Goal: Task Accomplishment & Management: Use online tool/utility

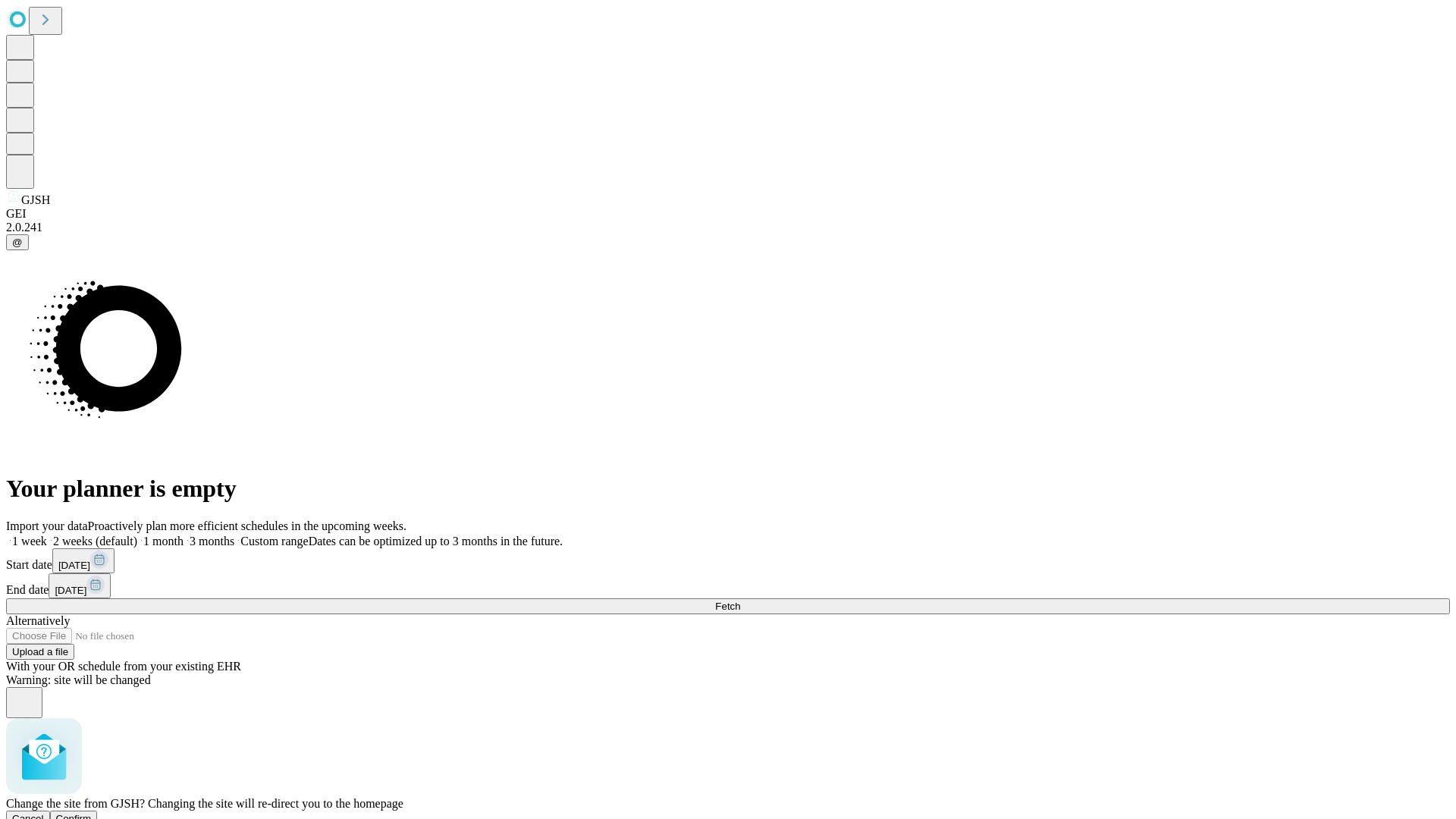
click at [91, 813] on span "Confirm" at bounding box center [74, 818] width 35 height 12
click at [138, 535] on label "2 weeks (default)" at bounding box center [91, 541] width 90 height 13
click at [740, 601] on span "Fetch" at bounding box center [728, 606] width 25 height 12
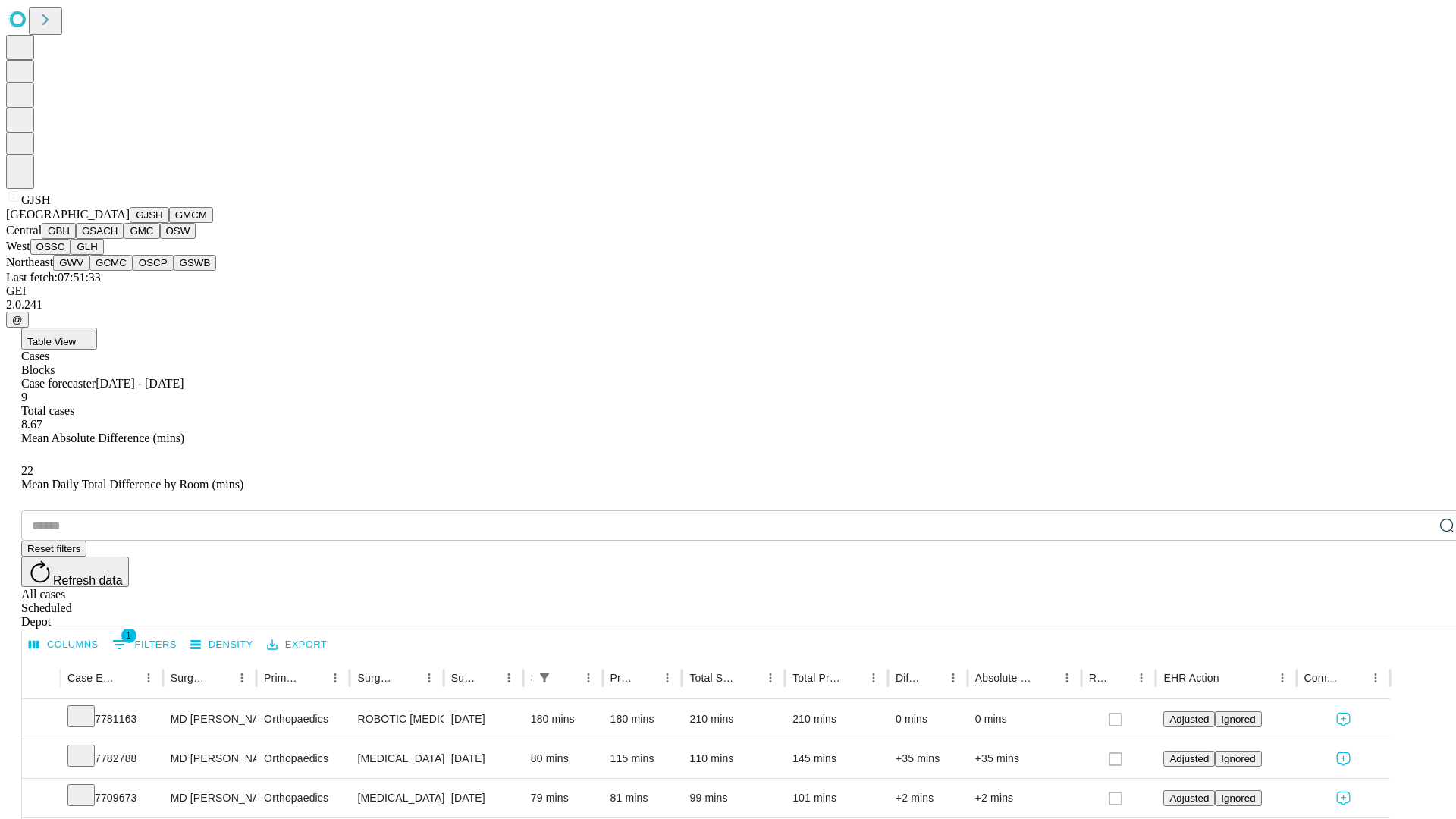
click at [169, 223] on button "GMCM" at bounding box center [191, 214] width 44 height 16
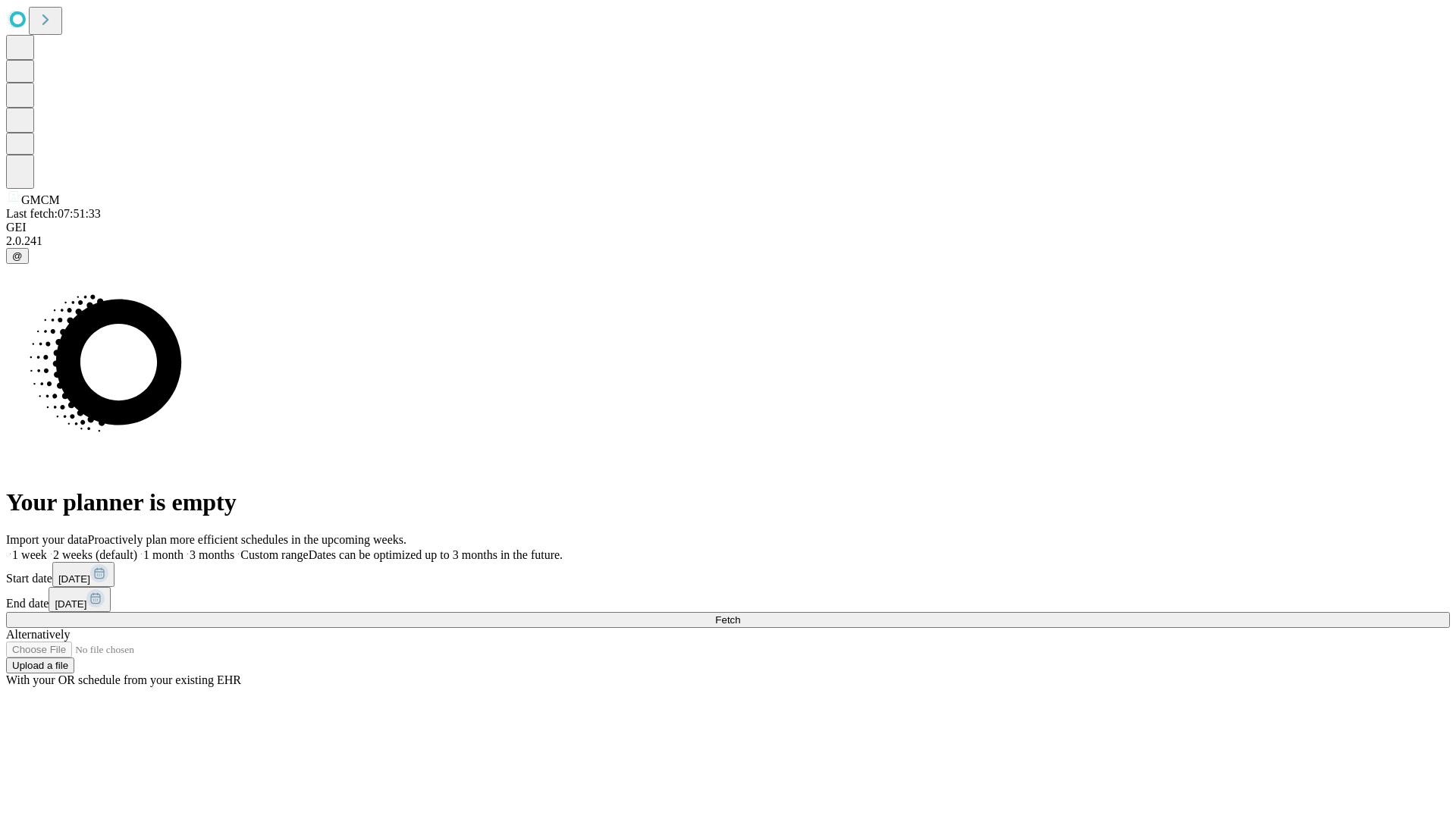
click at [138, 549] on label "2 weeks (default)" at bounding box center [91, 555] width 90 height 13
click at [740, 614] on span "Fetch" at bounding box center [728, 619] width 25 height 12
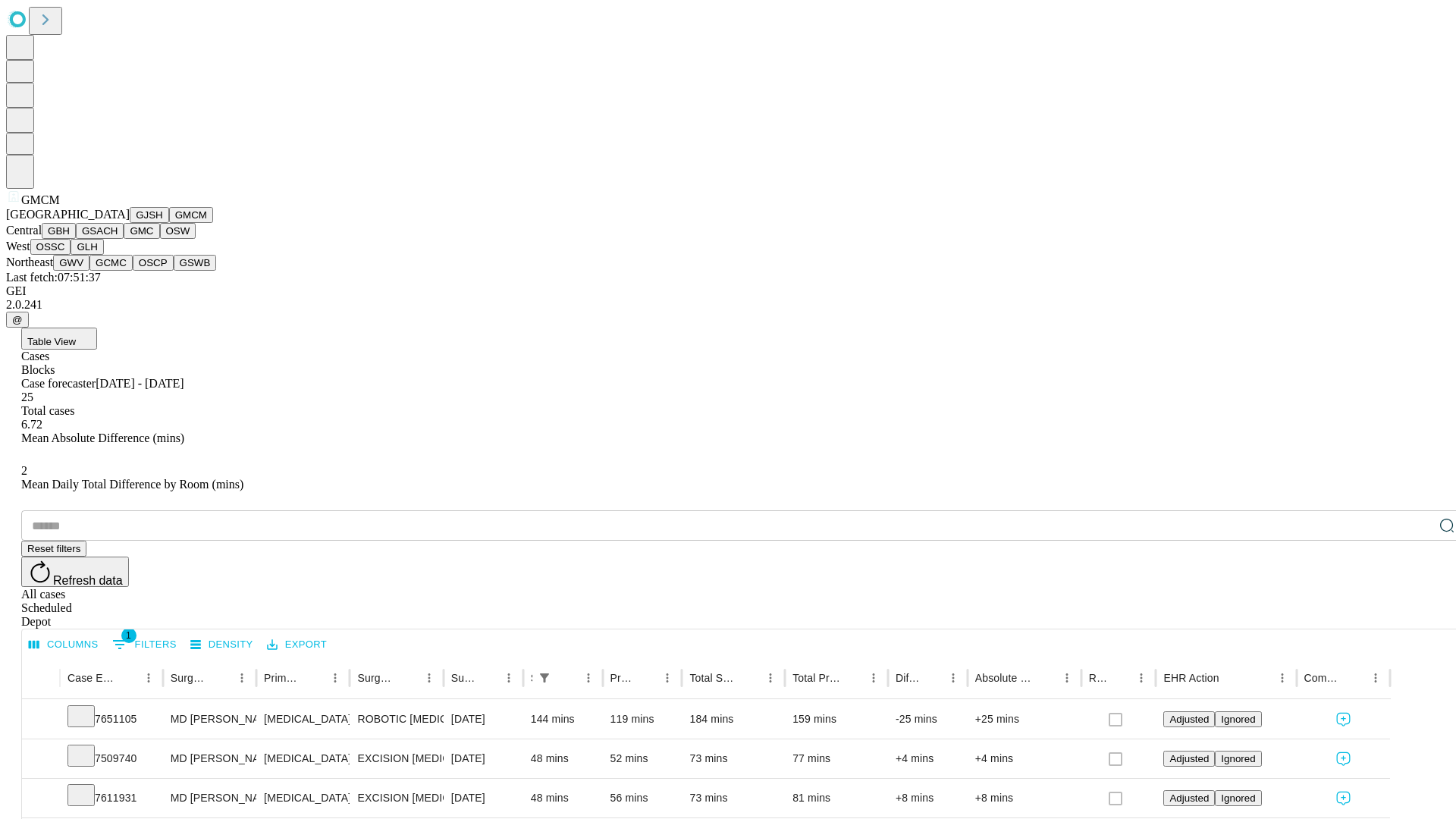
click at [76, 239] on button "GBH" at bounding box center [58, 230] width 34 height 16
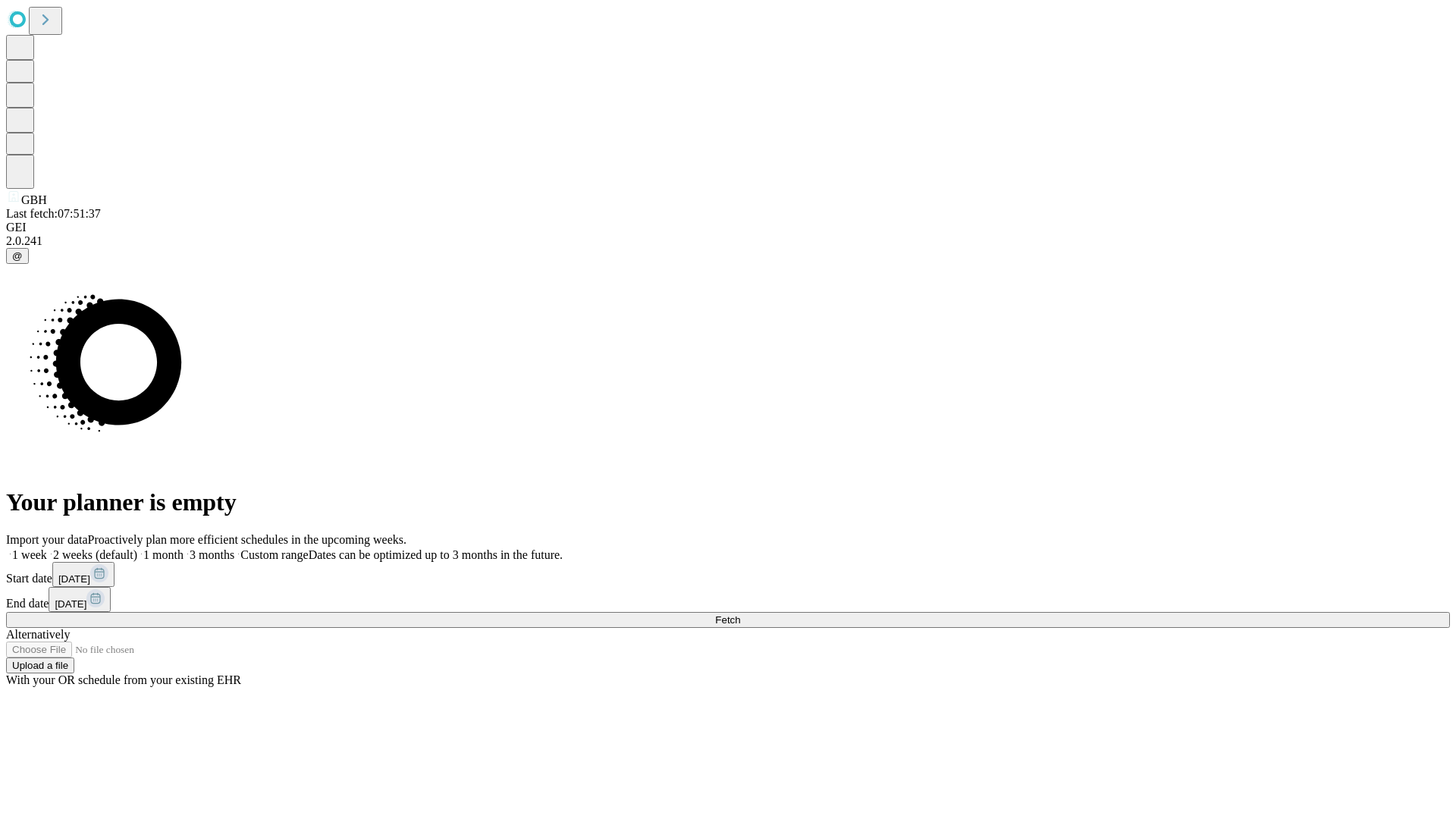
click at [138, 549] on label "2 weeks (default)" at bounding box center [91, 555] width 90 height 13
click at [740, 614] on span "Fetch" at bounding box center [728, 619] width 25 height 12
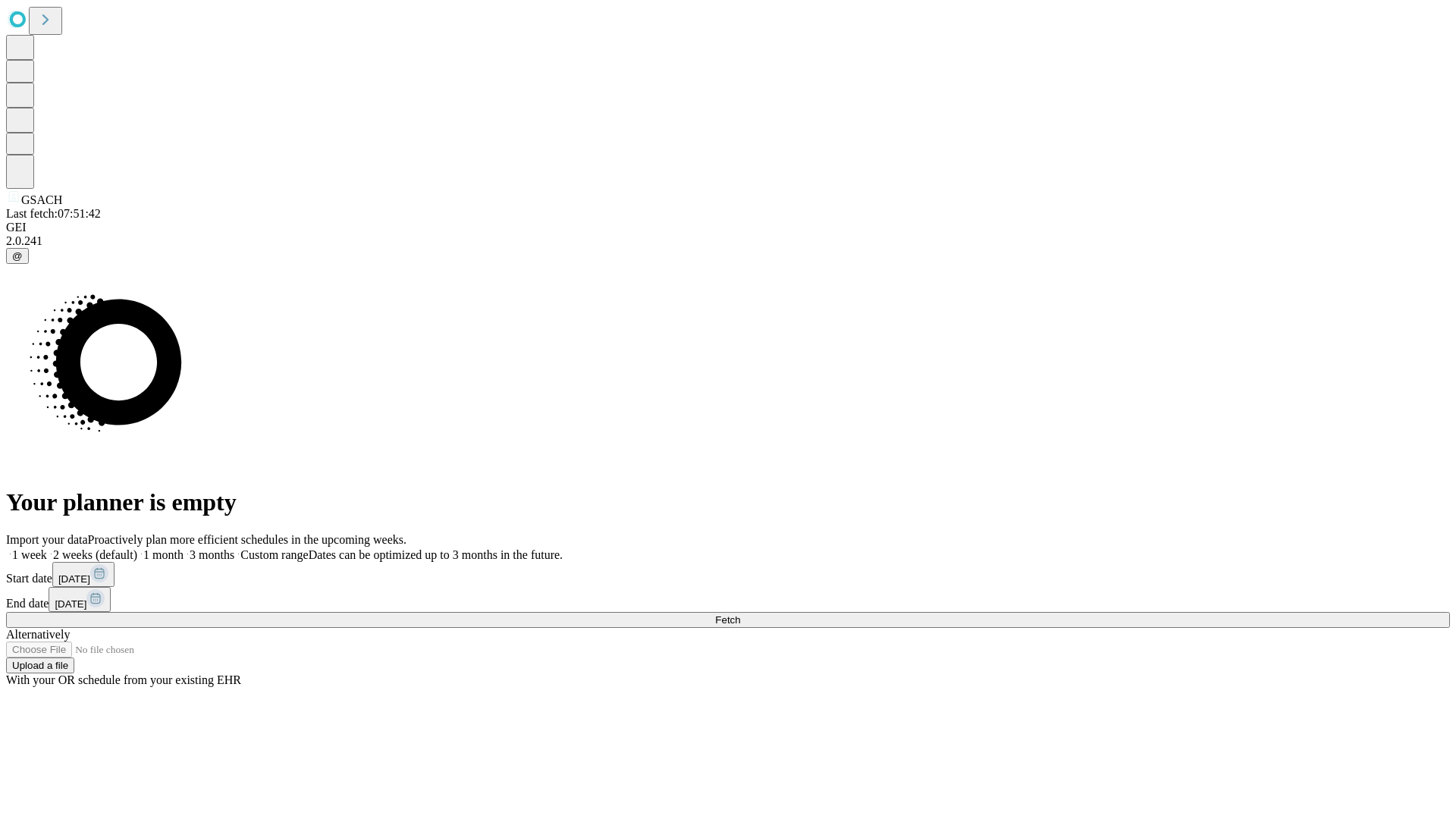
click at [138, 549] on label "2 weeks (default)" at bounding box center [91, 555] width 90 height 13
click at [740, 614] on span "Fetch" at bounding box center [728, 619] width 25 height 12
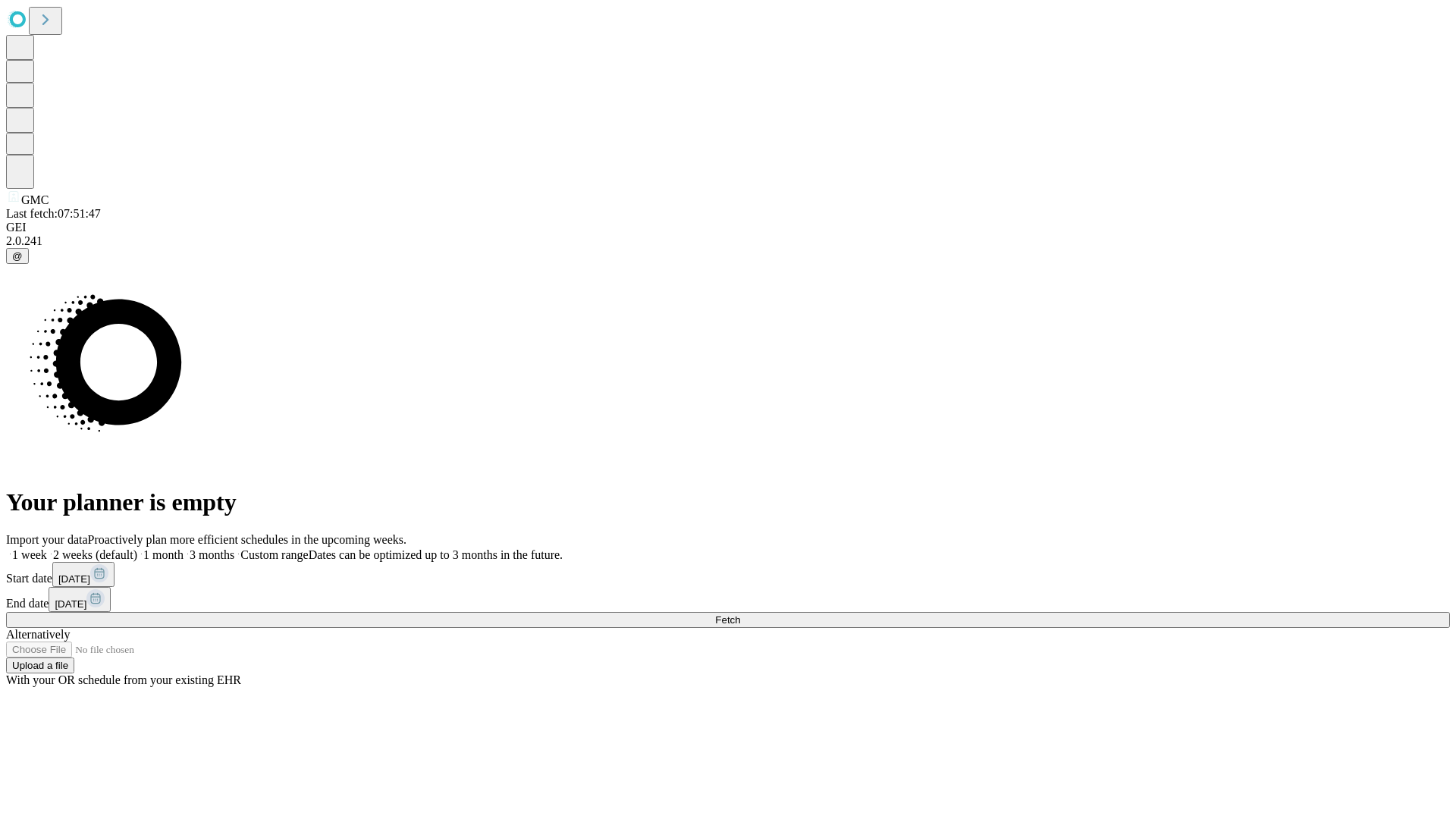
click at [138, 549] on label "2 weeks (default)" at bounding box center [91, 555] width 90 height 13
click at [740, 614] on span "Fetch" at bounding box center [728, 619] width 25 height 12
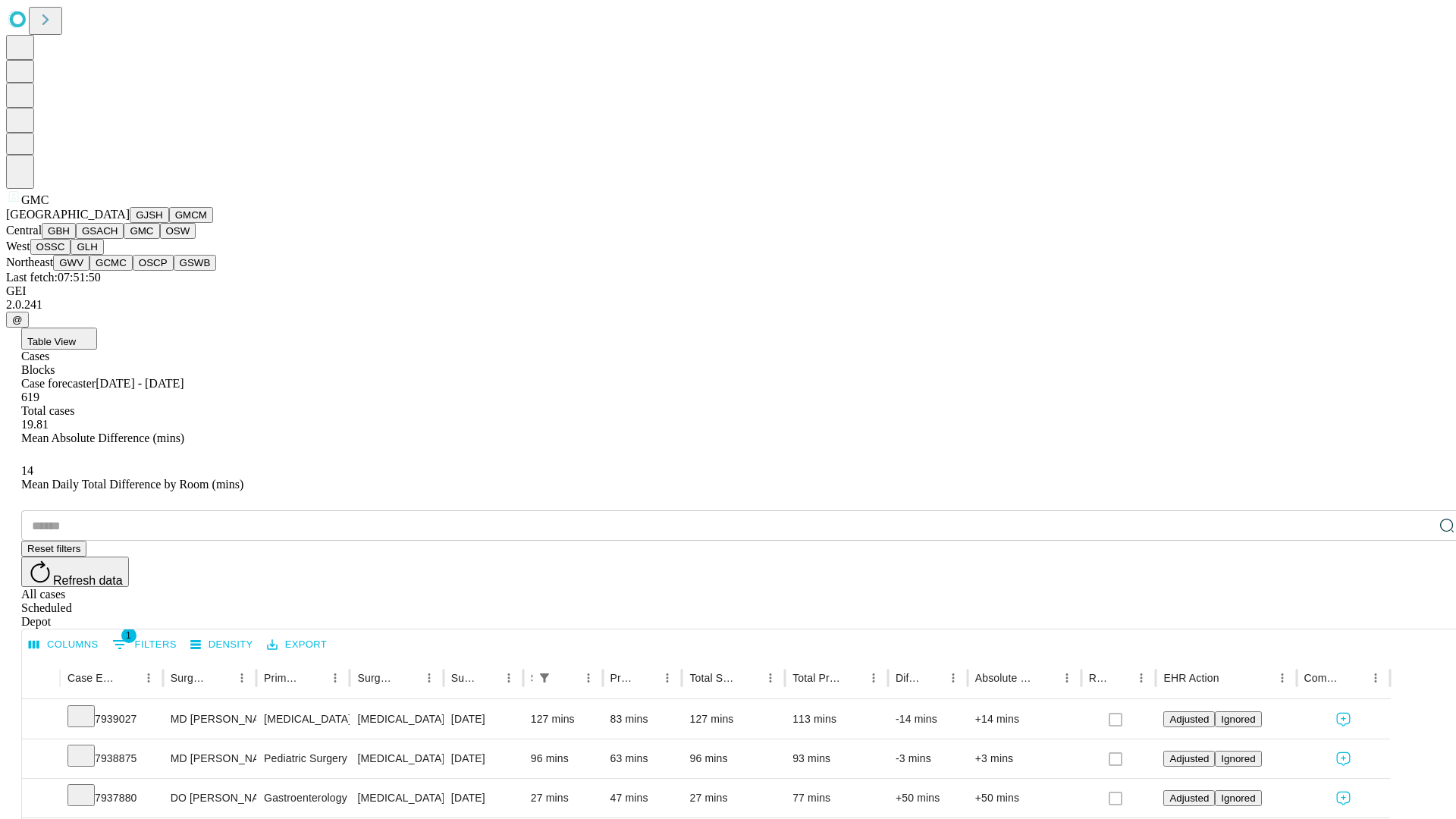
click at [160, 239] on button "OSW" at bounding box center [177, 230] width 36 height 16
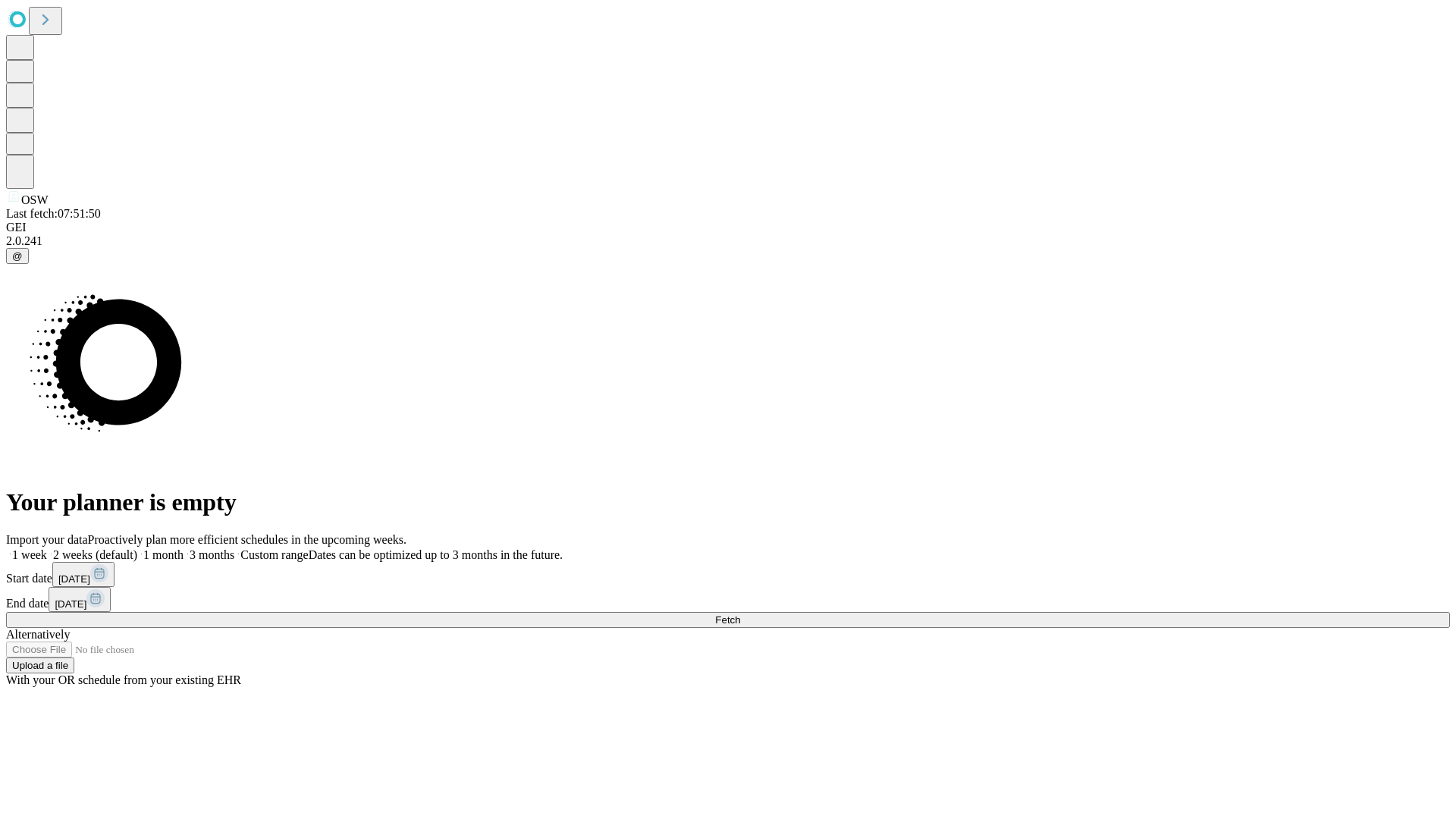
click at [138, 549] on label "2 weeks (default)" at bounding box center [91, 555] width 90 height 13
click at [740, 614] on span "Fetch" at bounding box center [728, 619] width 25 height 12
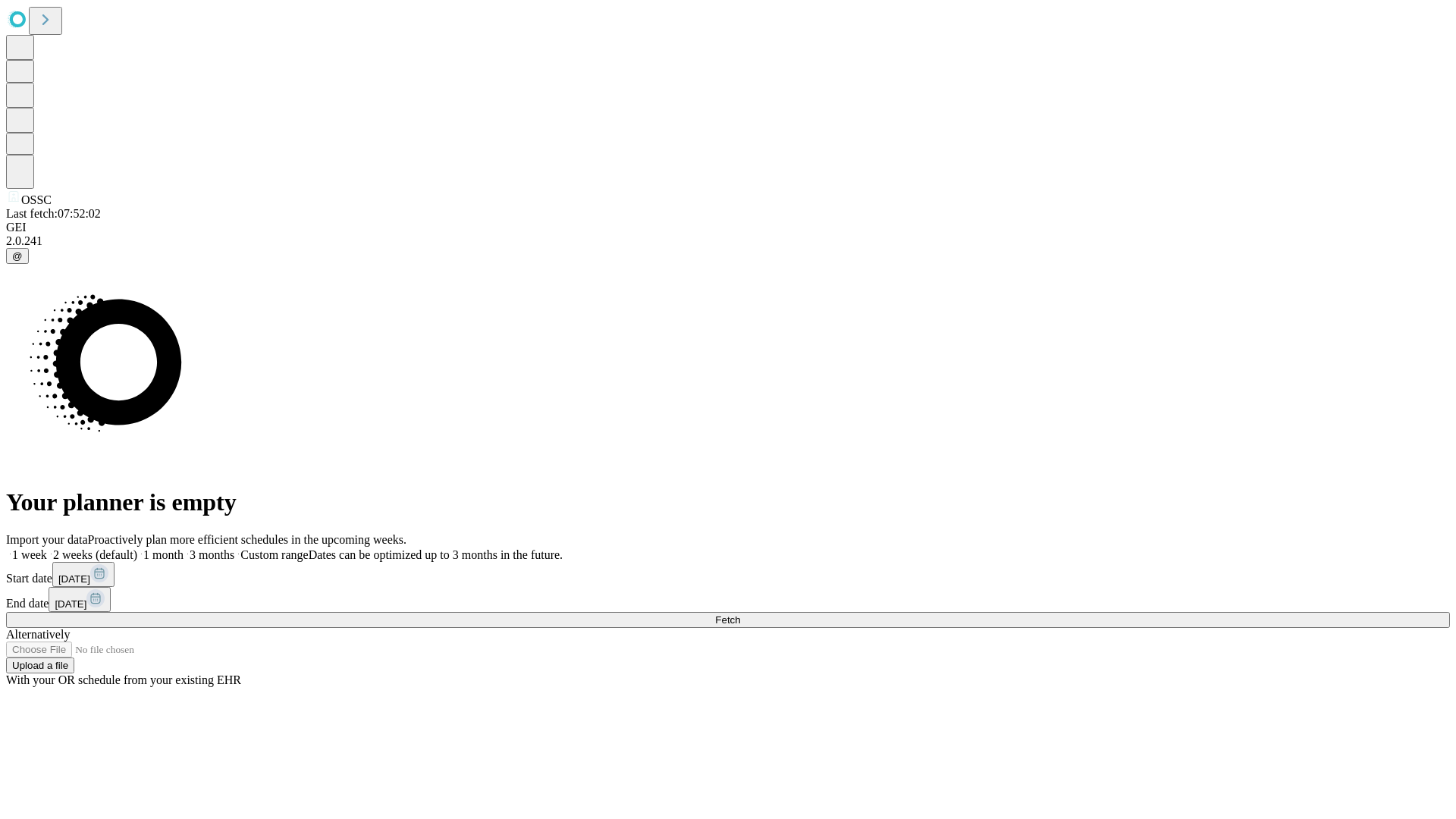
click at [138, 549] on label "2 weeks (default)" at bounding box center [91, 555] width 90 height 13
click at [740, 614] on span "Fetch" at bounding box center [728, 619] width 25 height 12
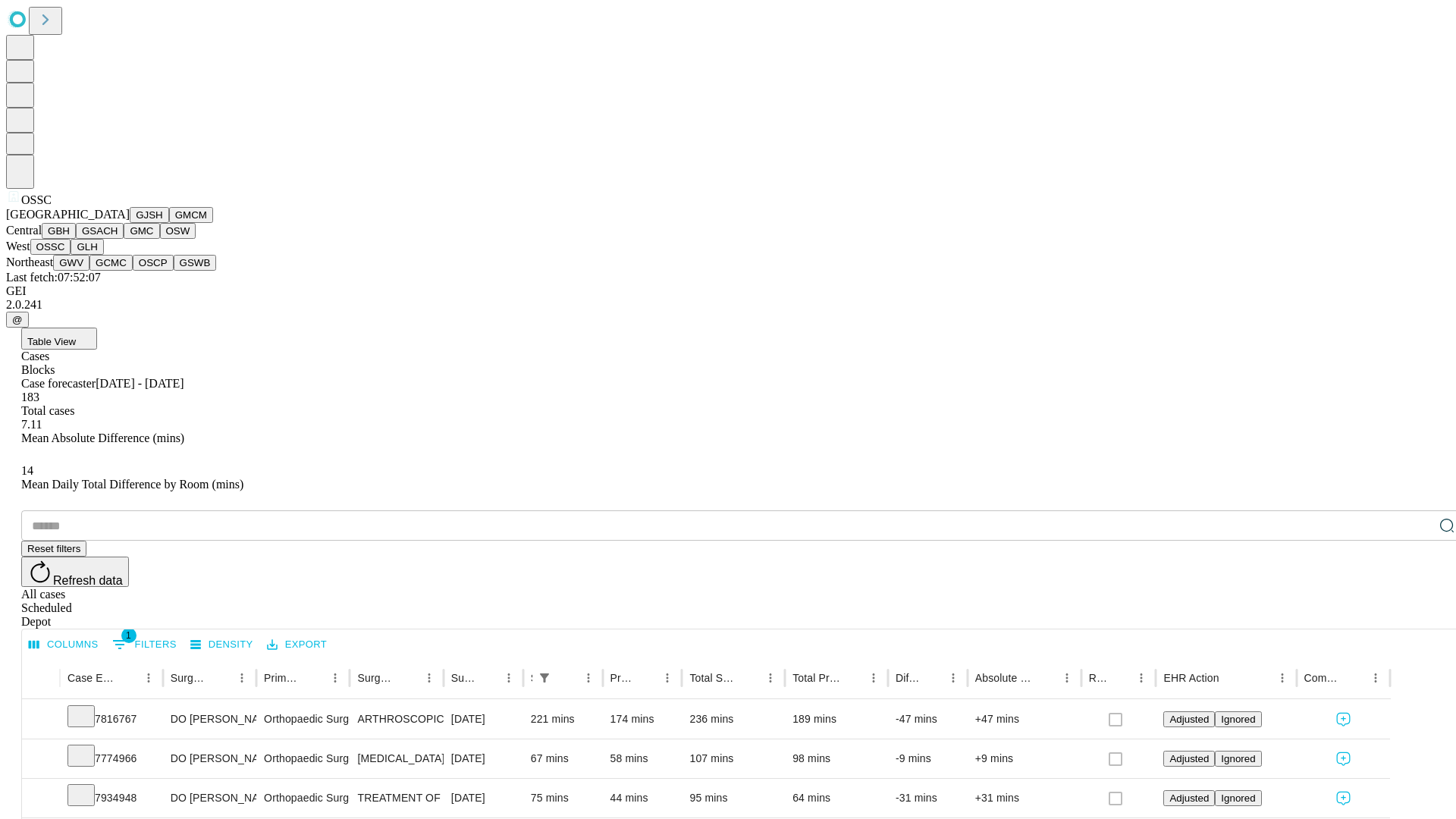
click at [103, 255] on button "GLH" at bounding box center [87, 247] width 32 height 16
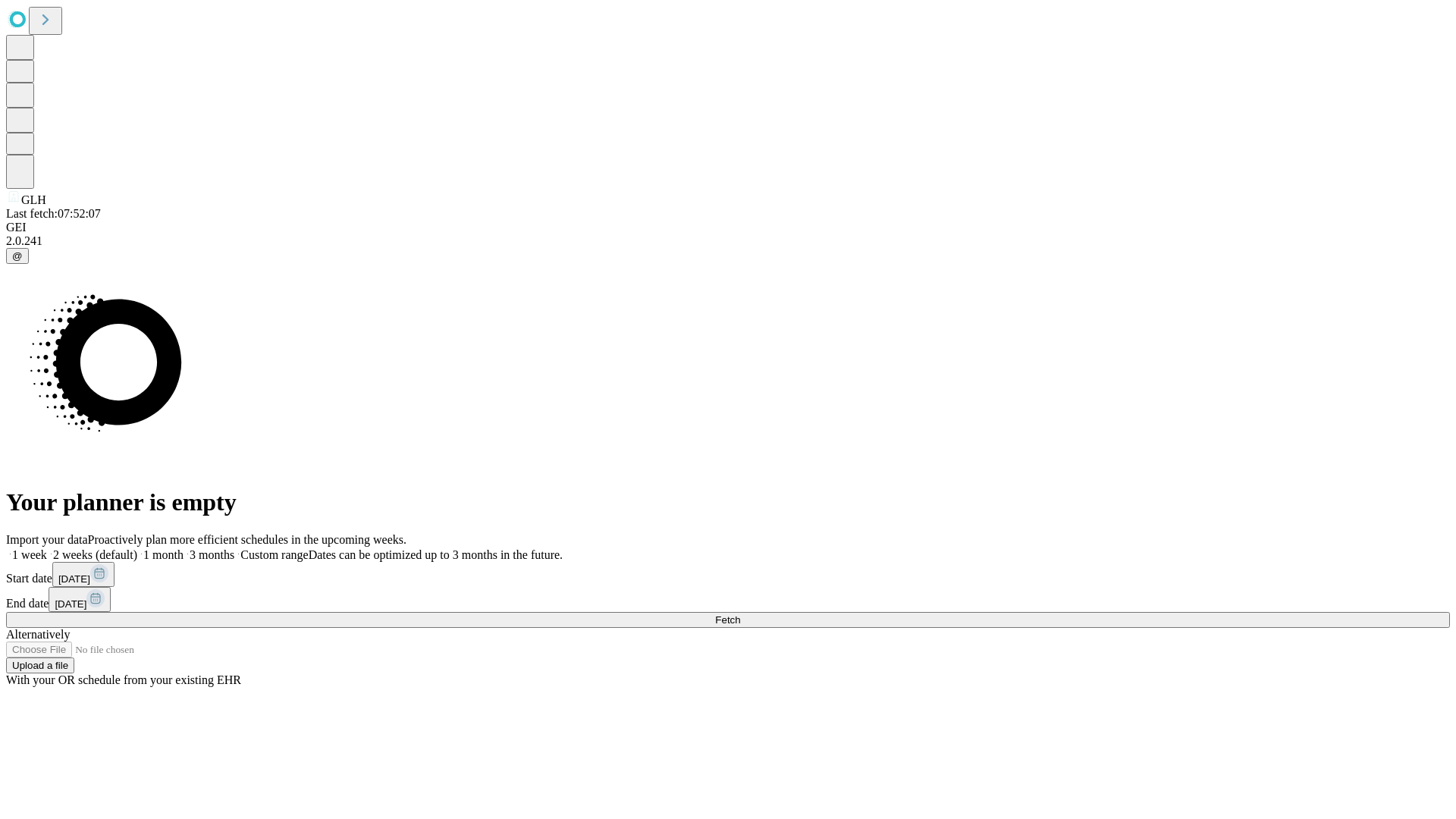
click at [138, 549] on label "2 weeks (default)" at bounding box center [91, 555] width 90 height 13
click at [740, 614] on span "Fetch" at bounding box center [728, 619] width 25 height 12
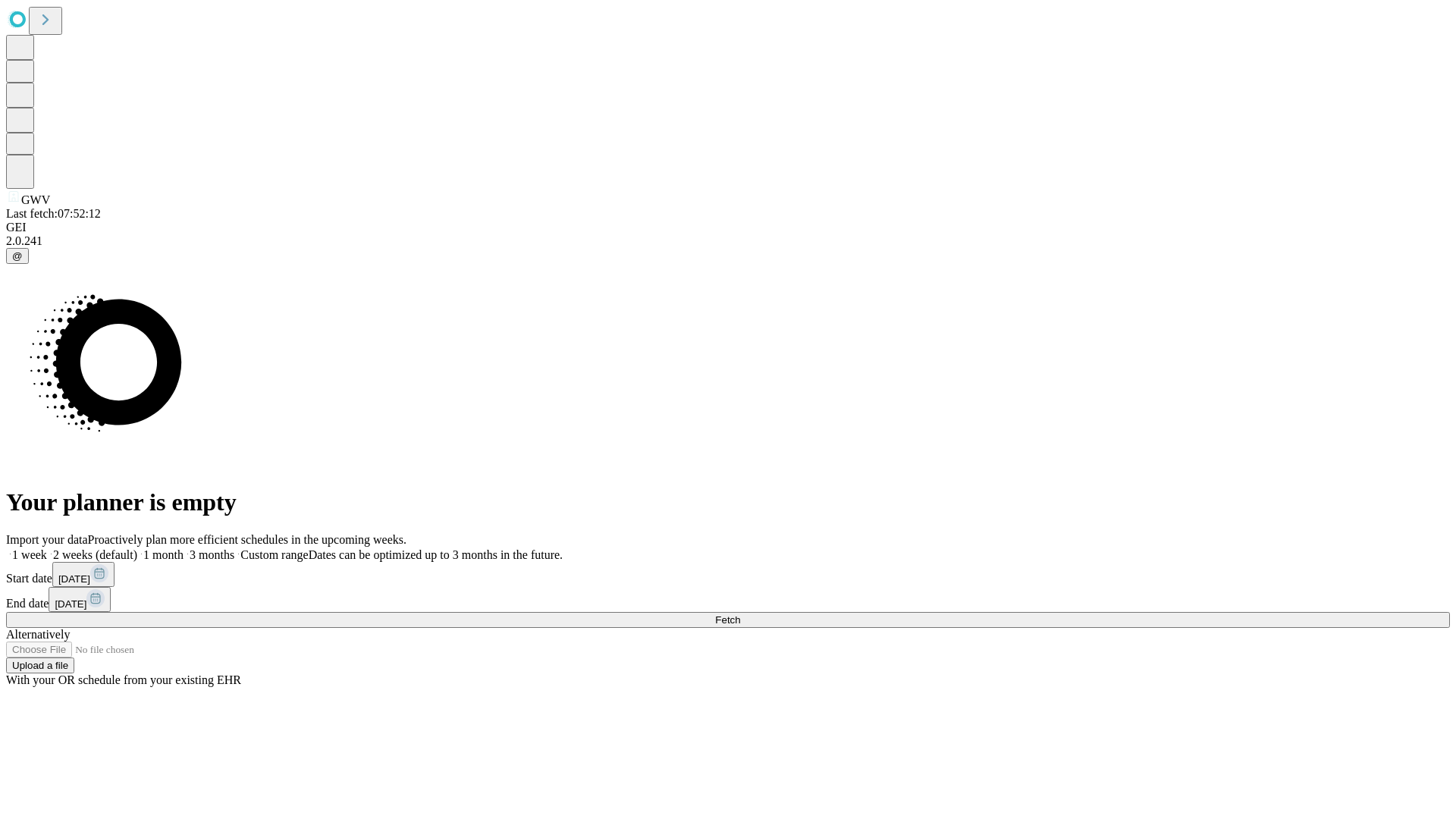
click at [138, 549] on label "2 weeks (default)" at bounding box center [91, 555] width 90 height 13
click at [740, 614] on span "Fetch" at bounding box center [728, 619] width 25 height 12
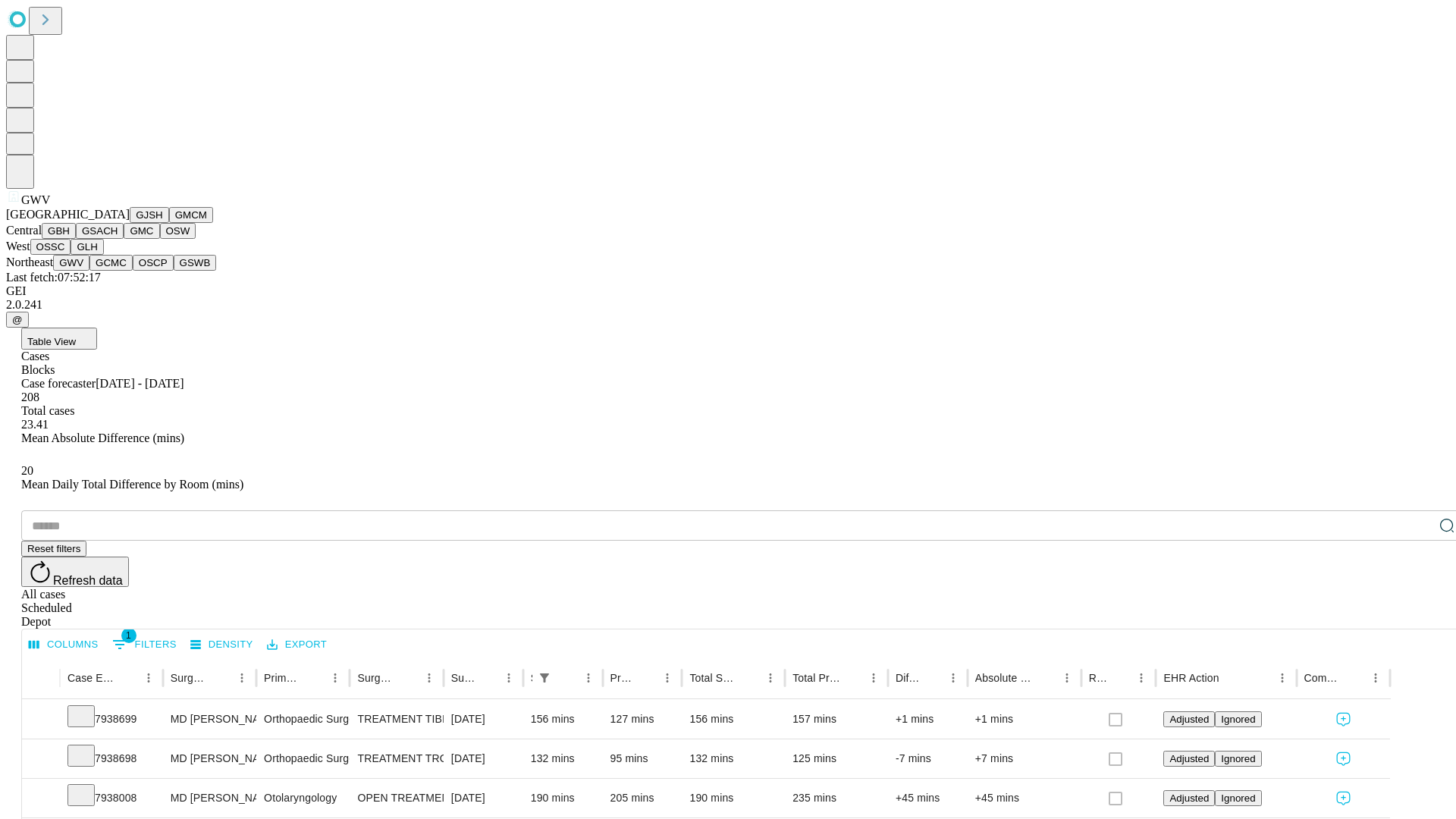
click at [118, 270] on button "GCMC" at bounding box center [111, 263] width 43 height 16
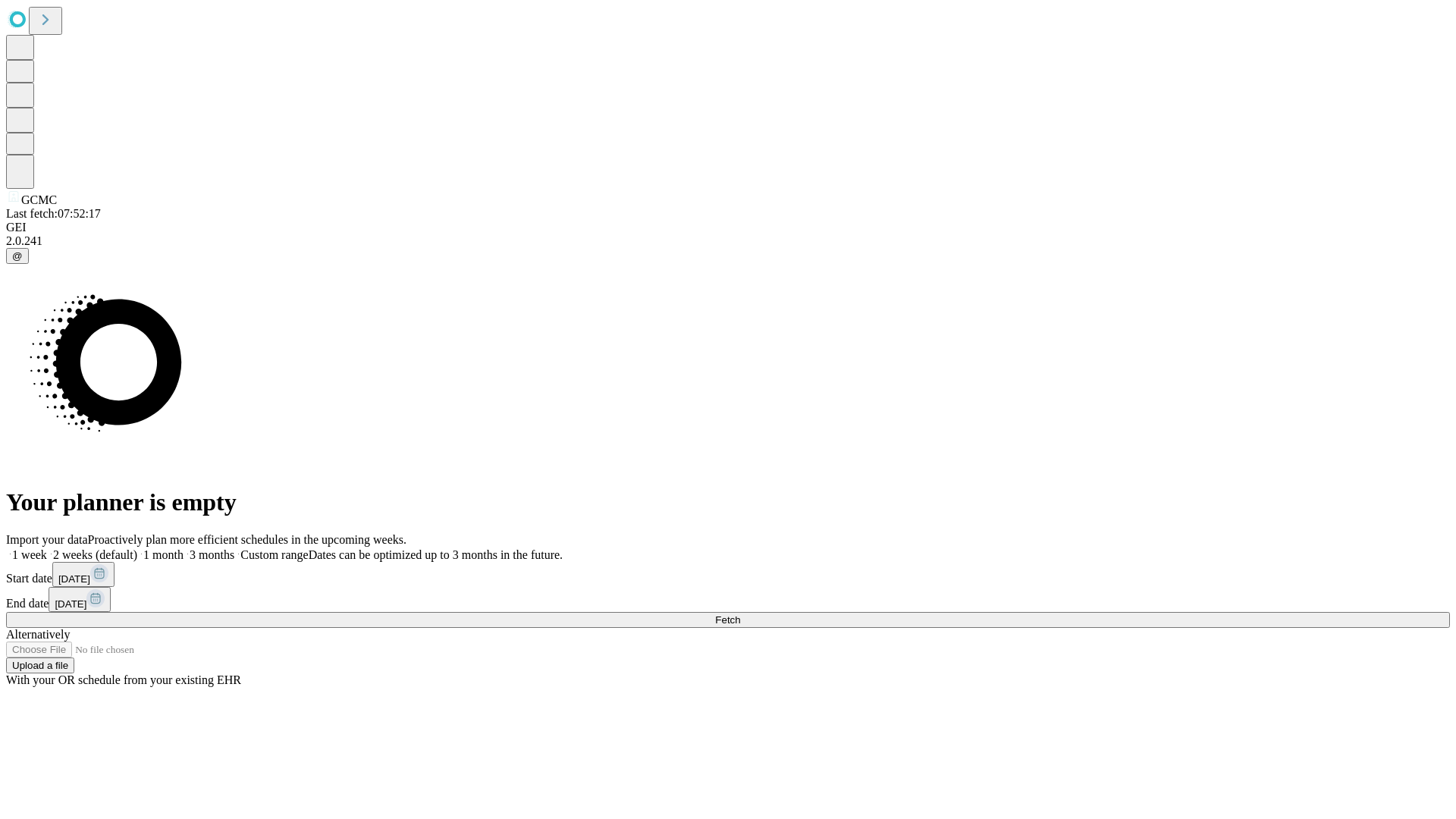
click at [740, 614] on span "Fetch" at bounding box center [728, 619] width 25 height 12
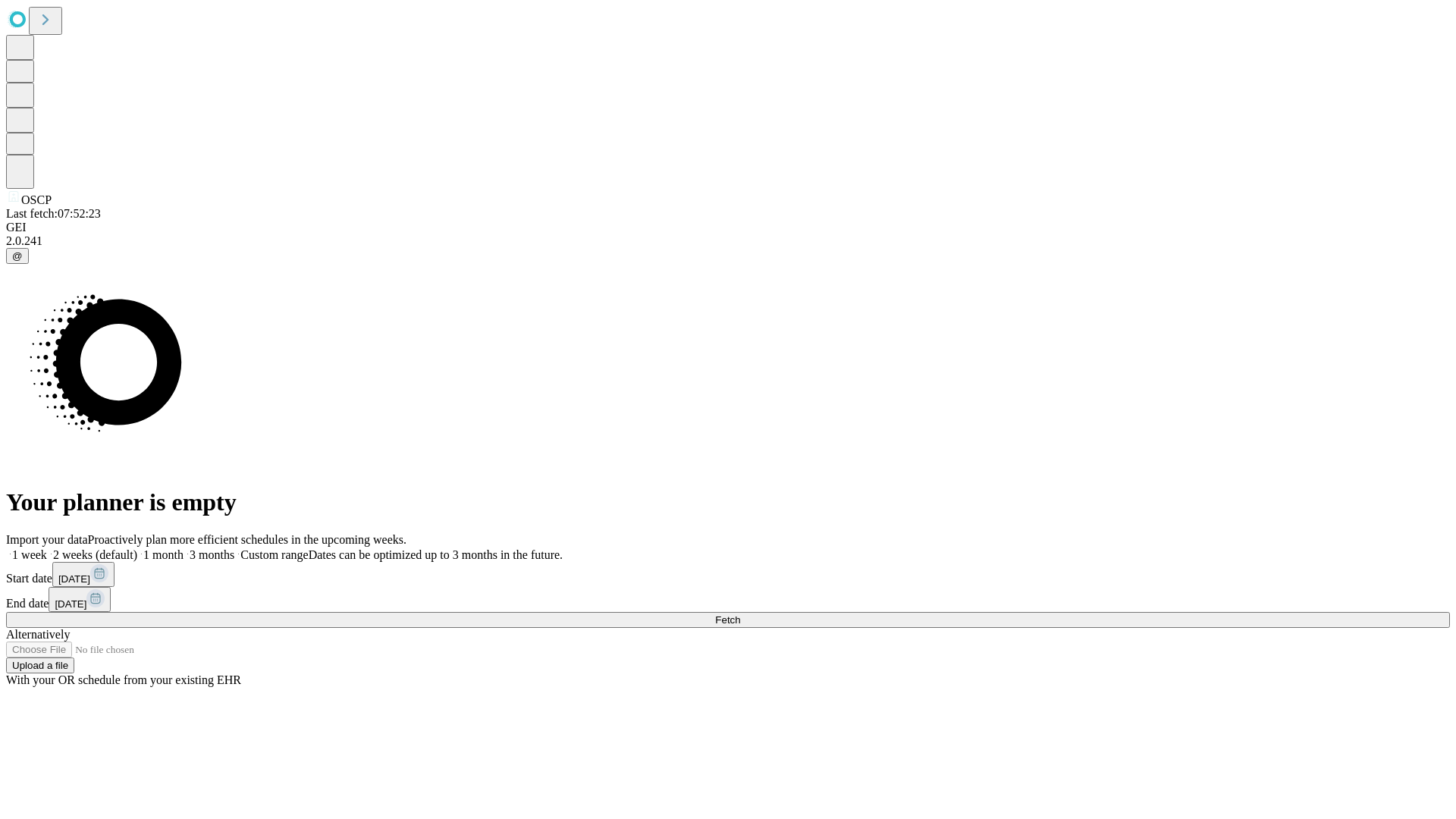
click at [138, 549] on label "2 weeks (default)" at bounding box center [91, 555] width 90 height 13
click at [740, 614] on span "Fetch" at bounding box center [728, 619] width 25 height 12
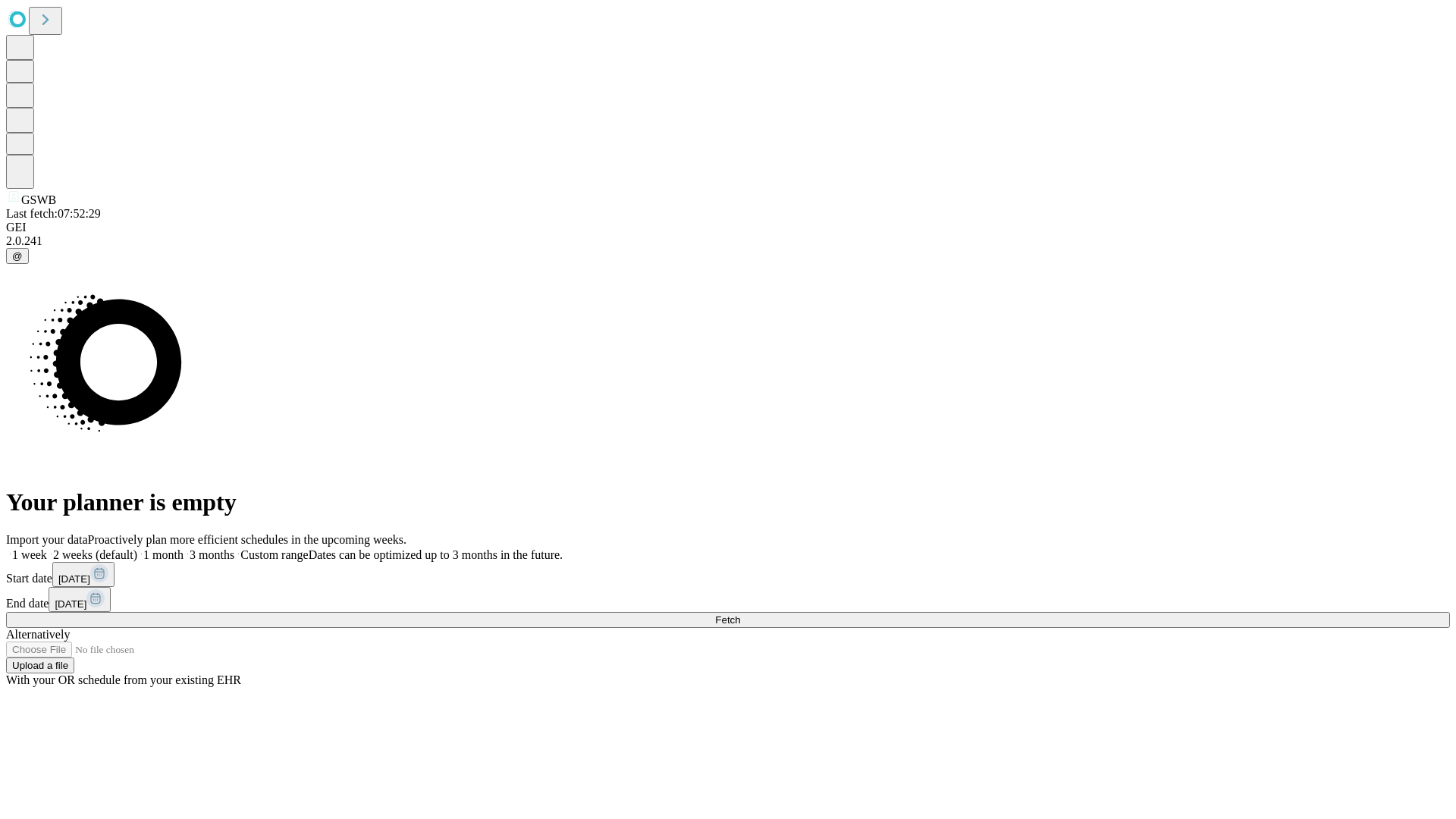
click at [138, 549] on label "2 weeks (default)" at bounding box center [91, 555] width 90 height 13
click at [740, 614] on span "Fetch" at bounding box center [728, 619] width 25 height 12
